Goal: Task Accomplishment & Management: Manage account settings

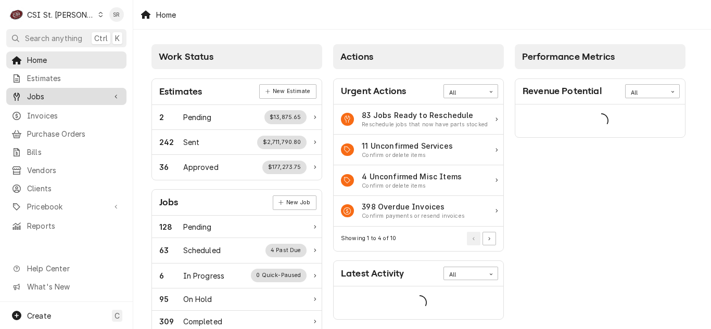
click at [47, 98] on span "Jobs" at bounding box center [66, 96] width 79 height 11
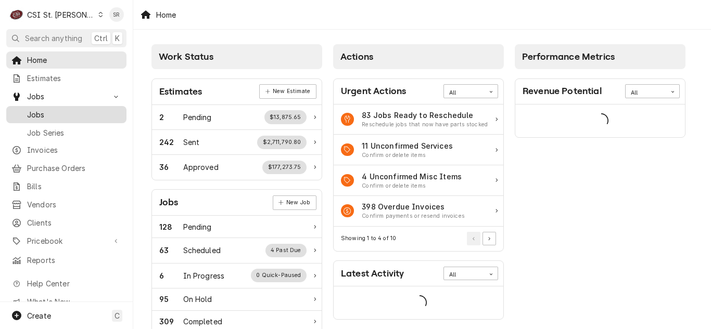
click at [47, 109] on span "Jobs" at bounding box center [74, 114] width 94 height 11
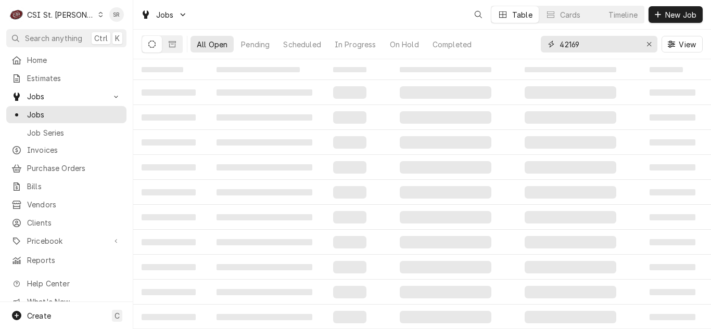
drag, startPoint x: 564, startPoint y: 42, endPoint x: 537, endPoint y: 37, distance: 27.4
click at [537, 37] on div "All Open Pending Scheduled In Progress On Hold Completed 42169 View" at bounding box center [422, 44] width 561 height 29
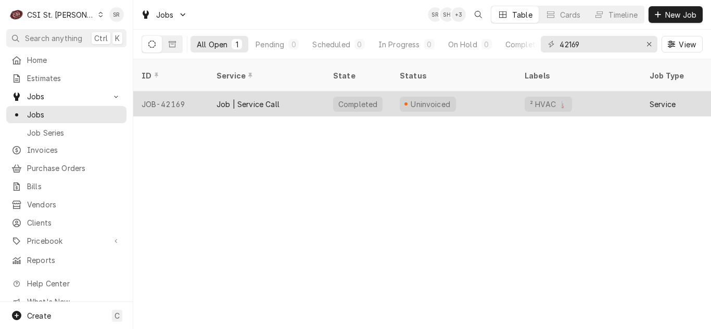
click at [267, 99] on div "Job | Service Call" at bounding box center [247, 104] width 63 height 11
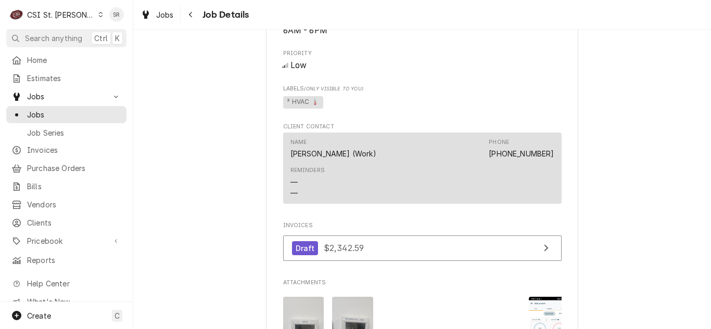
scroll to position [988, 0]
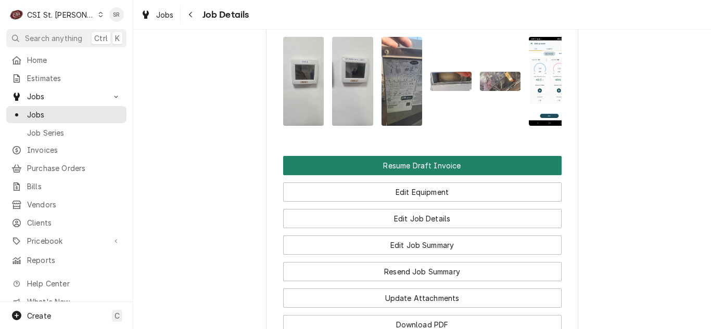
click at [392, 175] on button "Resume Draft Invoice" at bounding box center [422, 165] width 278 height 19
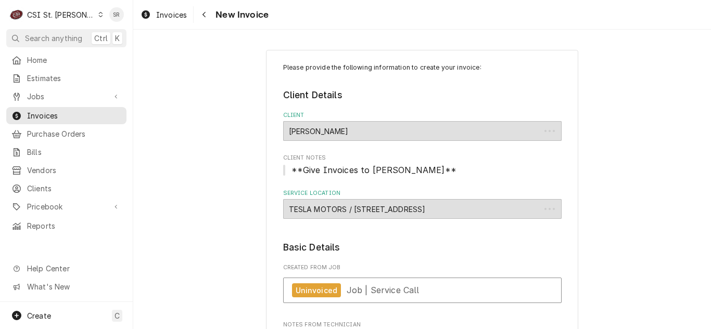
type textarea "x"
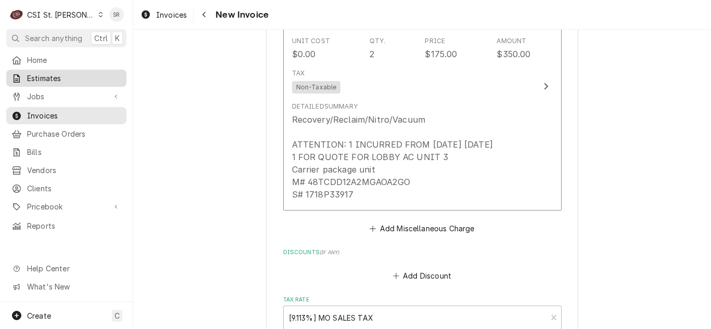
scroll to position [3746, 0]
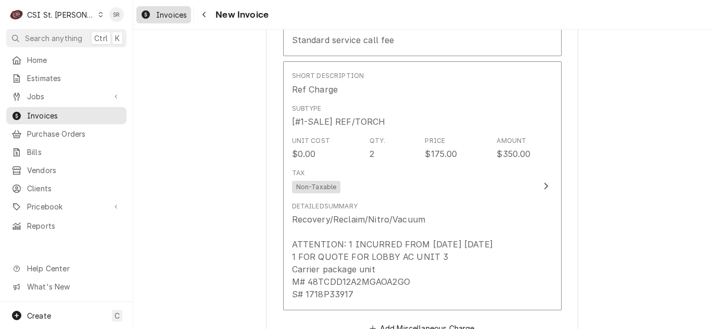
click at [174, 17] on span "Invoices" at bounding box center [171, 14] width 31 height 11
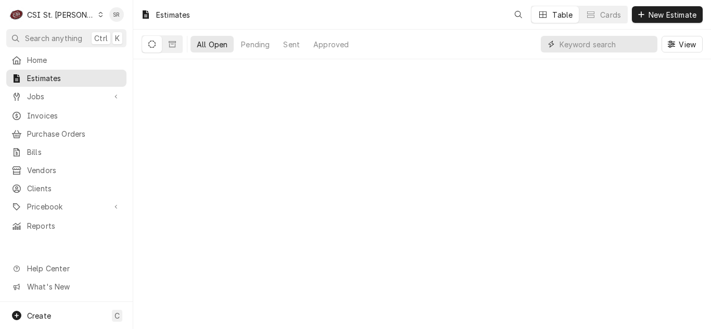
click at [588, 43] on input "Dynamic Content Wrapper" at bounding box center [605, 44] width 93 height 17
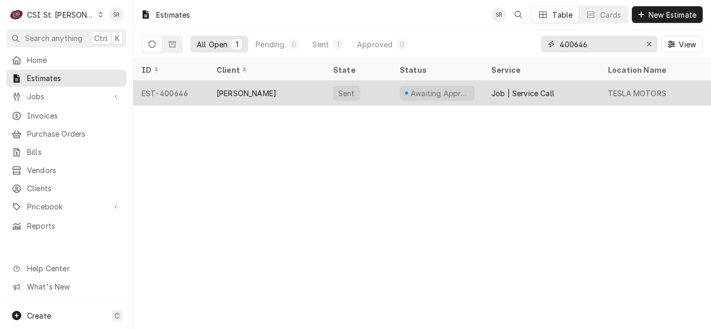
type input "400646"
click at [303, 98] on div "[PERSON_NAME]" at bounding box center [266, 93] width 117 height 25
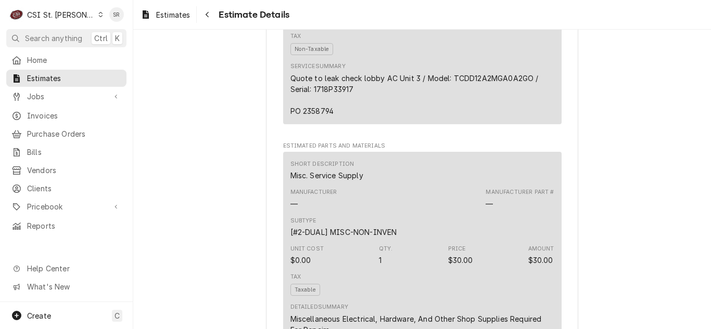
scroll to position [1353, 0]
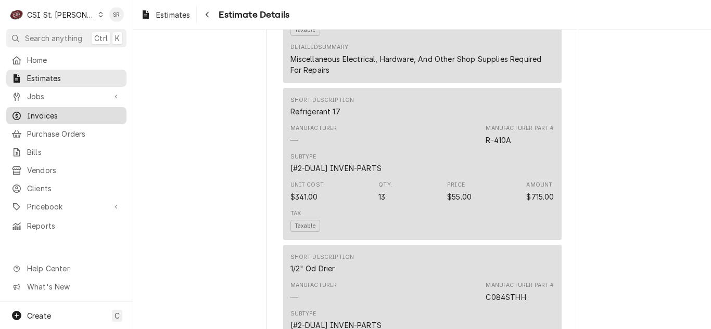
click at [38, 110] on span "Invoices" at bounding box center [74, 115] width 94 height 11
